Goal: Information Seeking & Learning: Learn about a topic

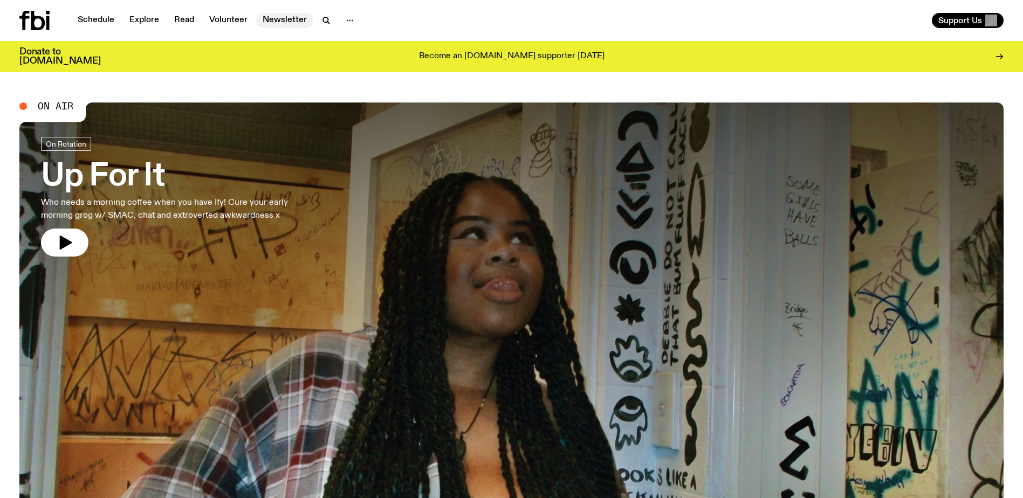
click at [274, 21] on link "Newsletter" at bounding box center [284, 20] width 57 height 15
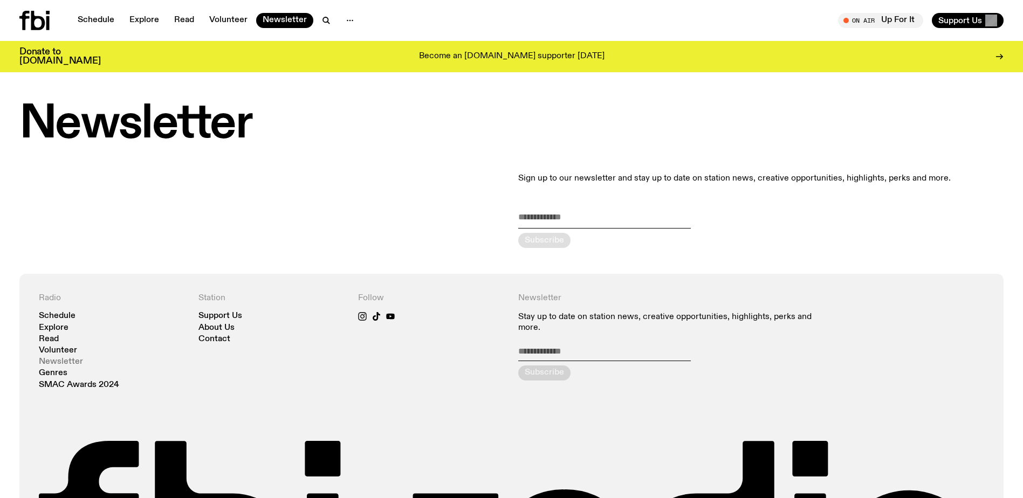
click at [57, 358] on link "Newsletter" at bounding box center [61, 362] width 44 height 8
click at [179, 17] on link "Read" at bounding box center [184, 20] width 33 height 15
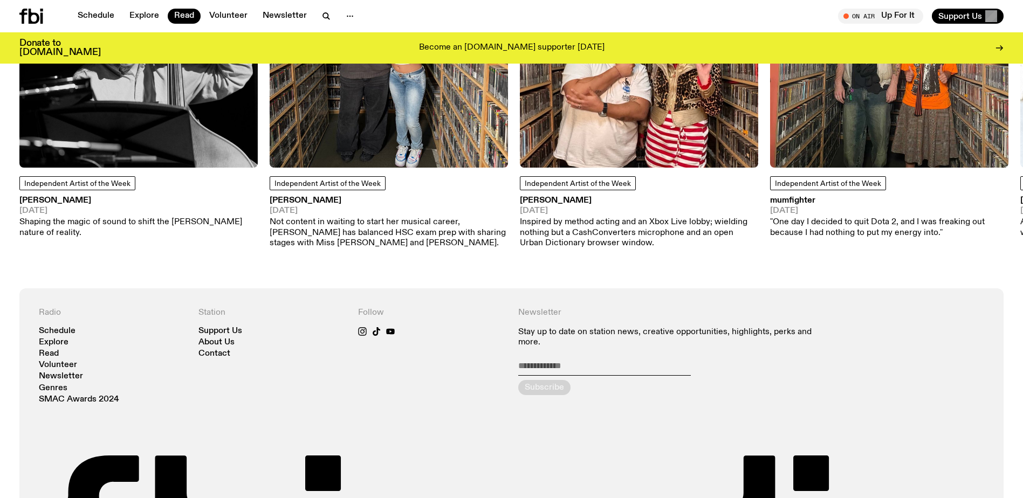
scroll to position [1053, 0]
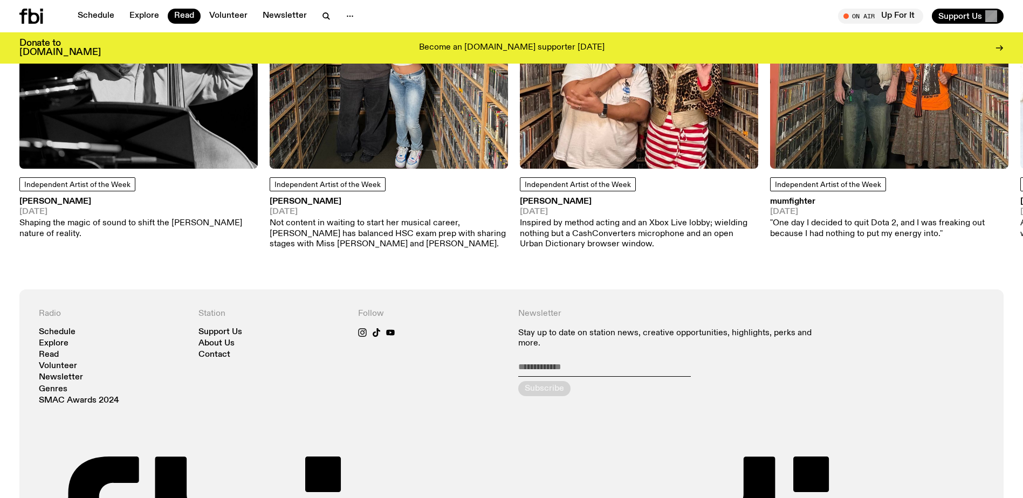
click at [600, 115] on img at bounding box center [639, 49] width 238 height 238
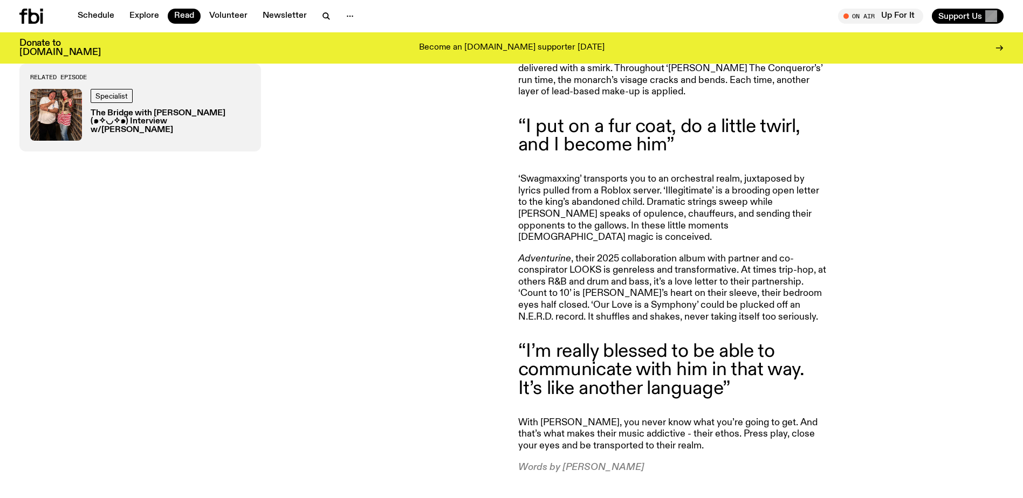
scroll to position [1234, 0]
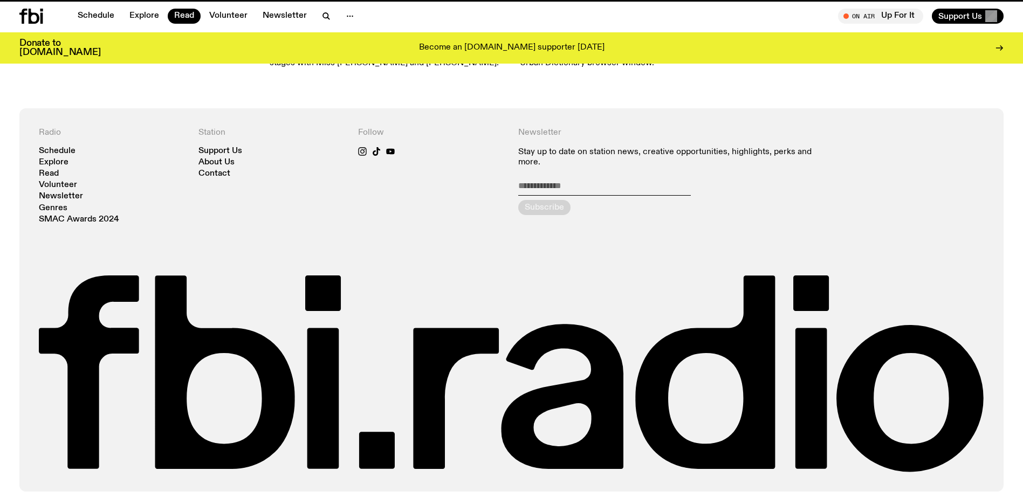
scroll to position [1053, 0]
